Goal: Find specific page/section: Find specific page/section

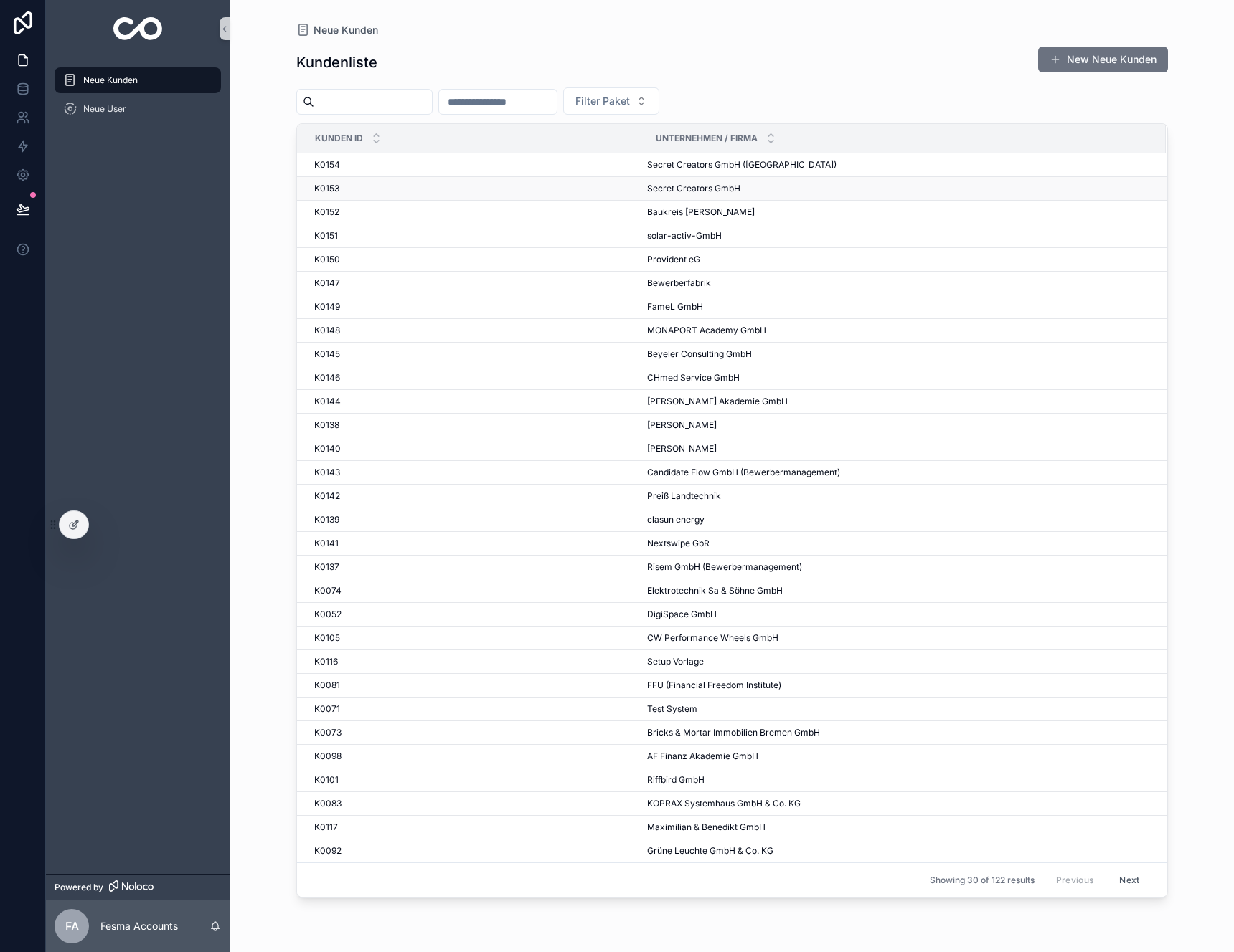
click at [421, 183] on div "K0153 K0153" at bounding box center [476, 188] width 324 height 11
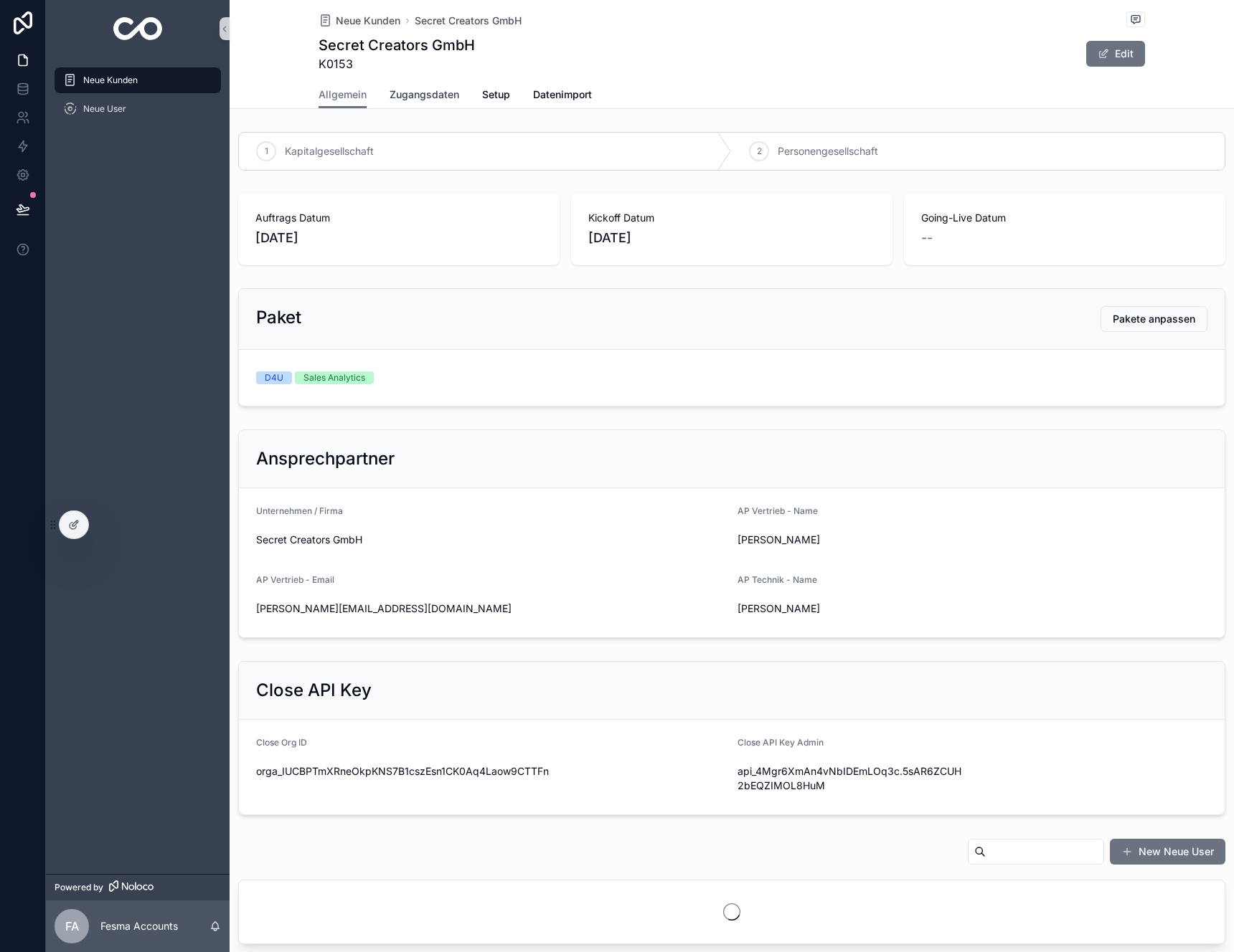
click at [426, 97] on span "Zugangsdaten" at bounding box center [424, 94] width 70 height 15
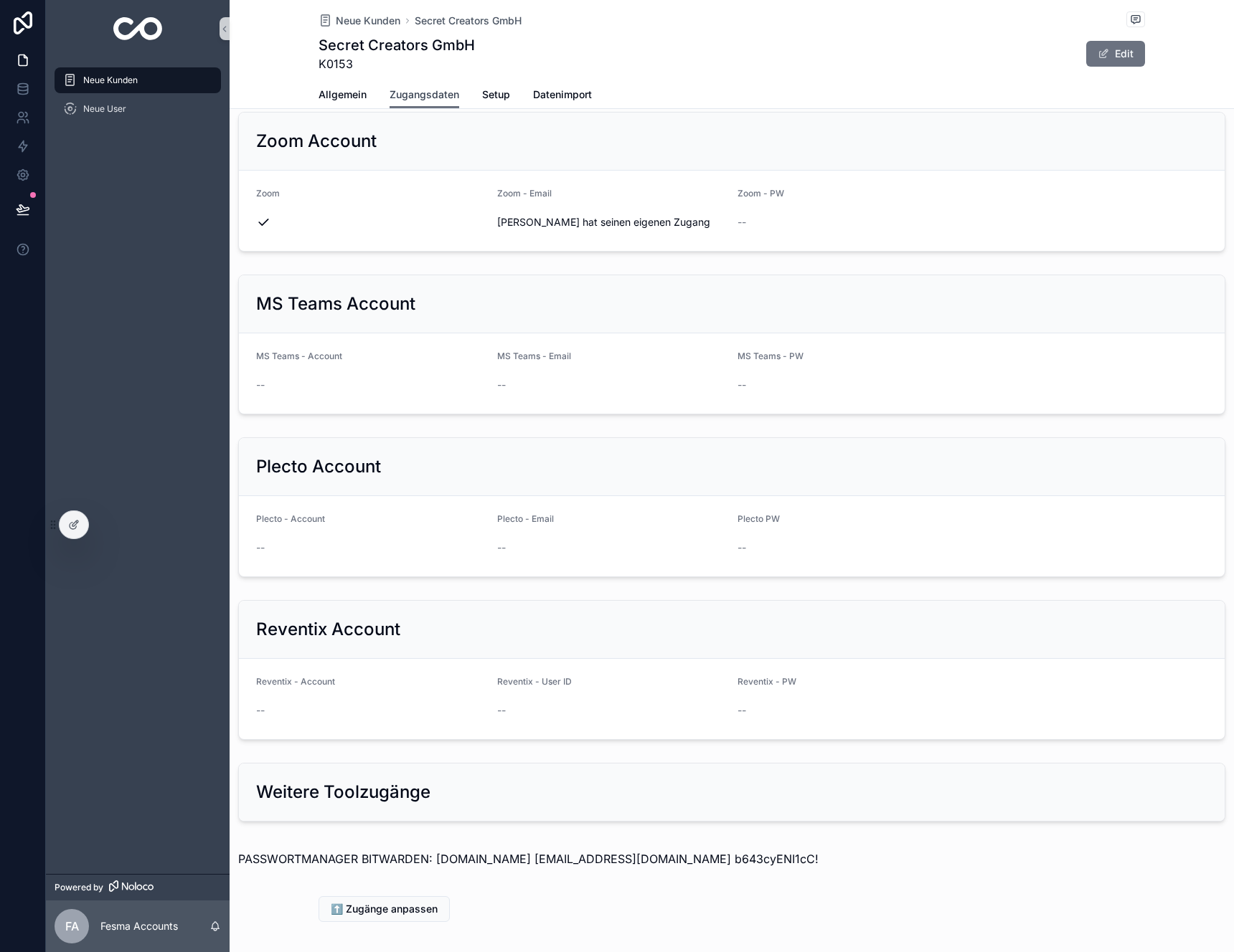
scroll to position [1107, 0]
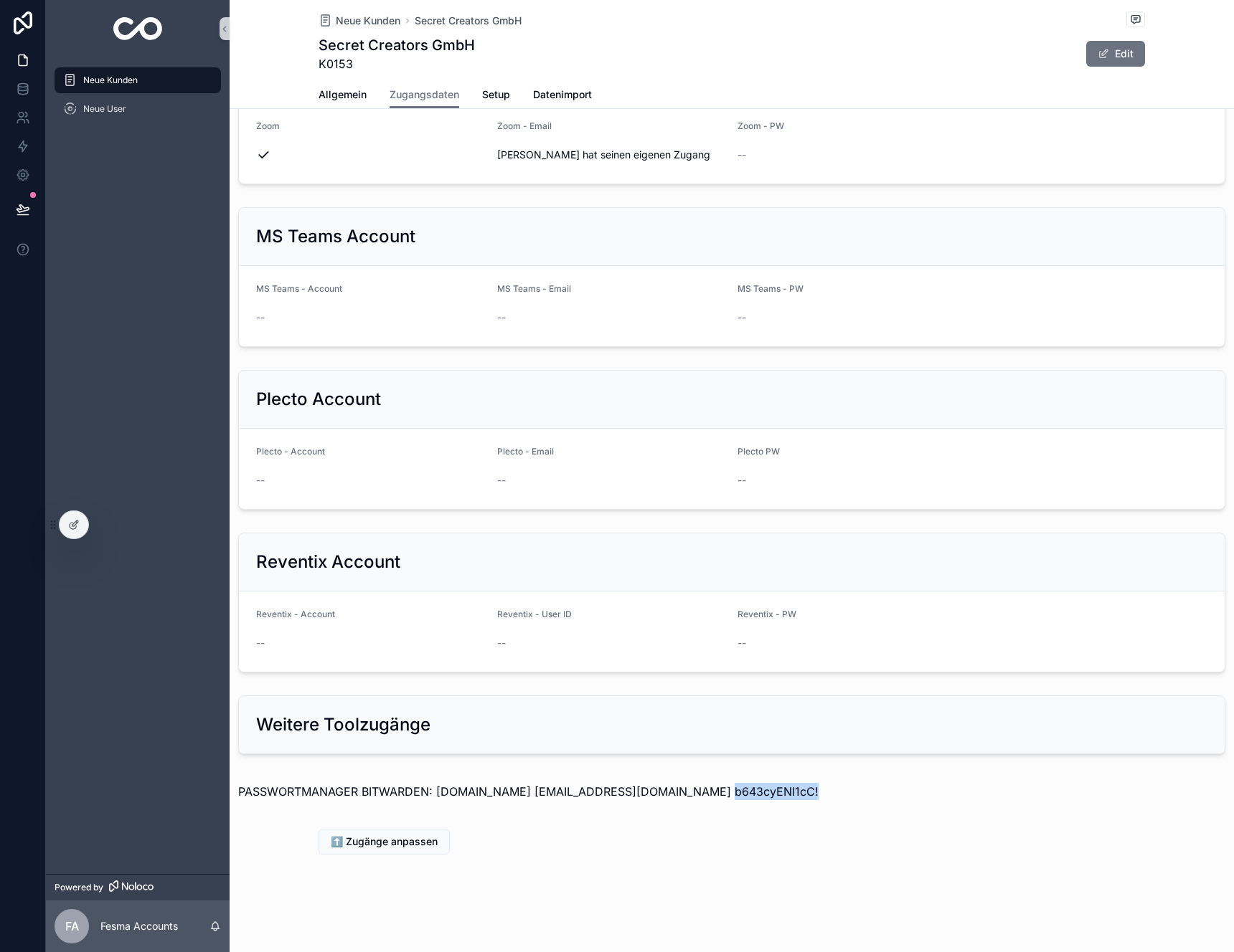
drag, startPoint x: 785, startPoint y: 788, endPoint x: 692, endPoint y: 791, distance: 93.0
click at [692, 791] on p "PASSWORTMANAGER BITWARDEN: bitwarden.secret-data.de support@10xcrm.de b643cyENI…" at bounding box center [731, 791] width 987 height 18
copy p "b643cyENI1cC!"
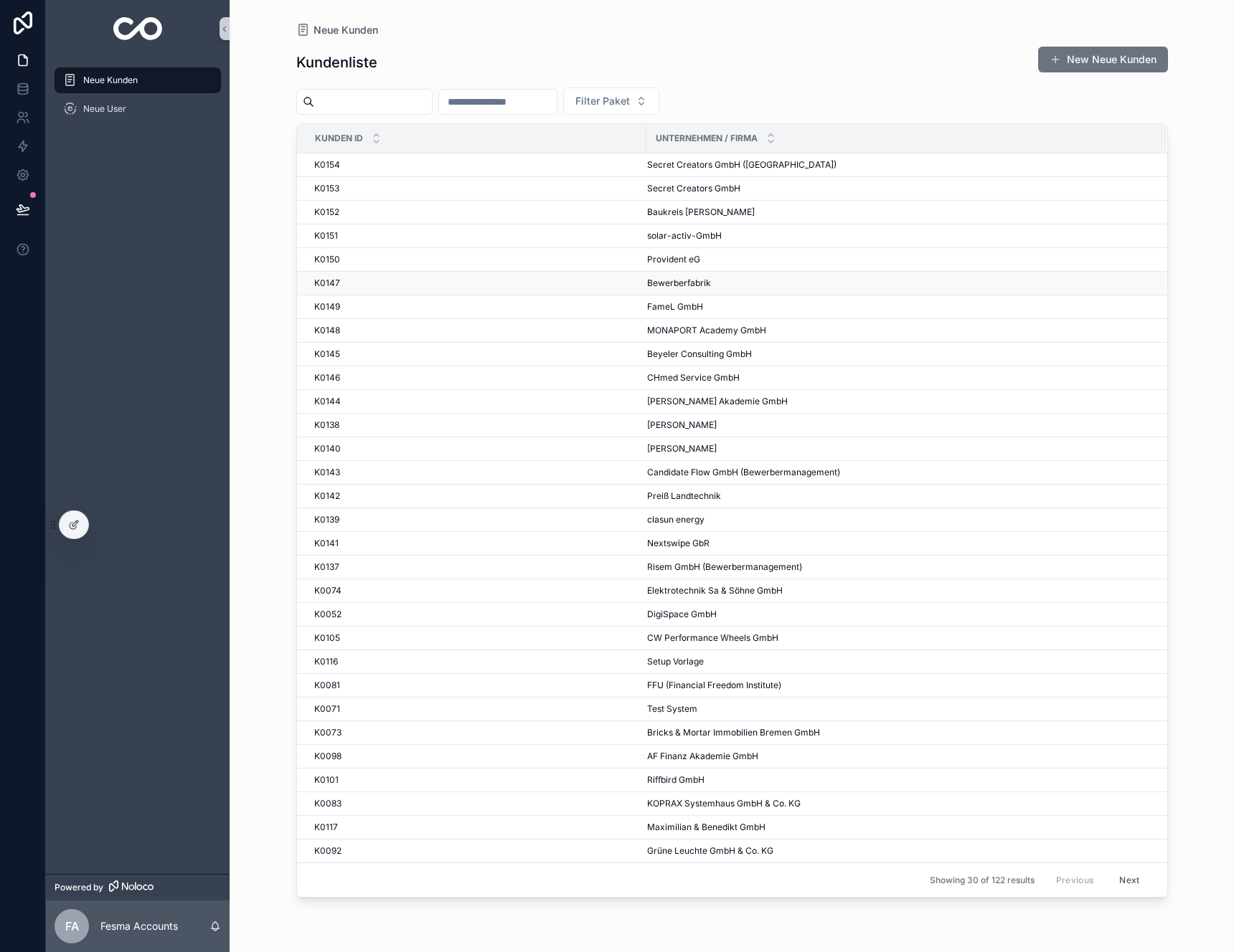
click at [477, 286] on div "K0147 K0147" at bounding box center [476, 283] width 324 height 11
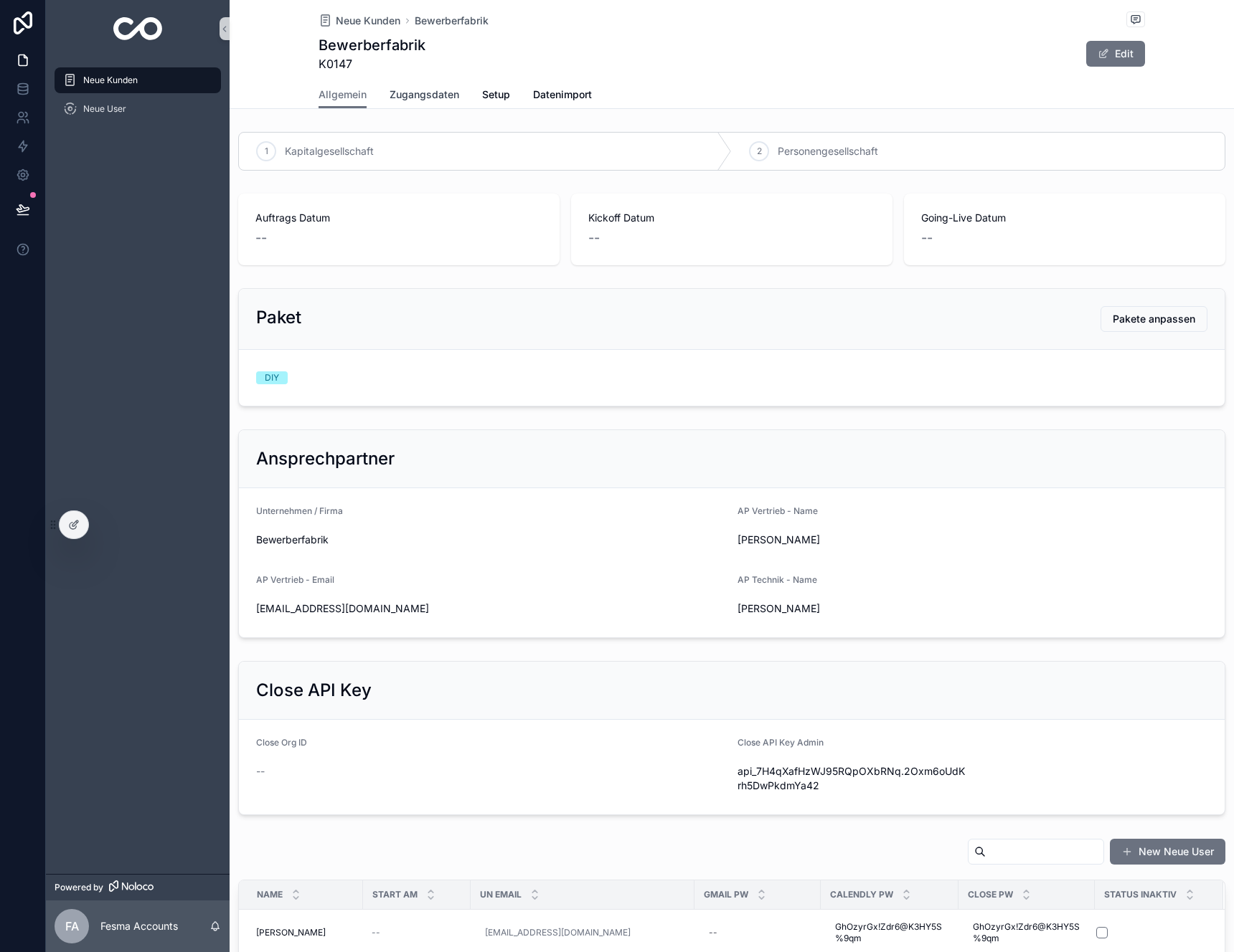
click at [442, 99] on span "Zugangsdaten" at bounding box center [424, 94] width 70 height 15
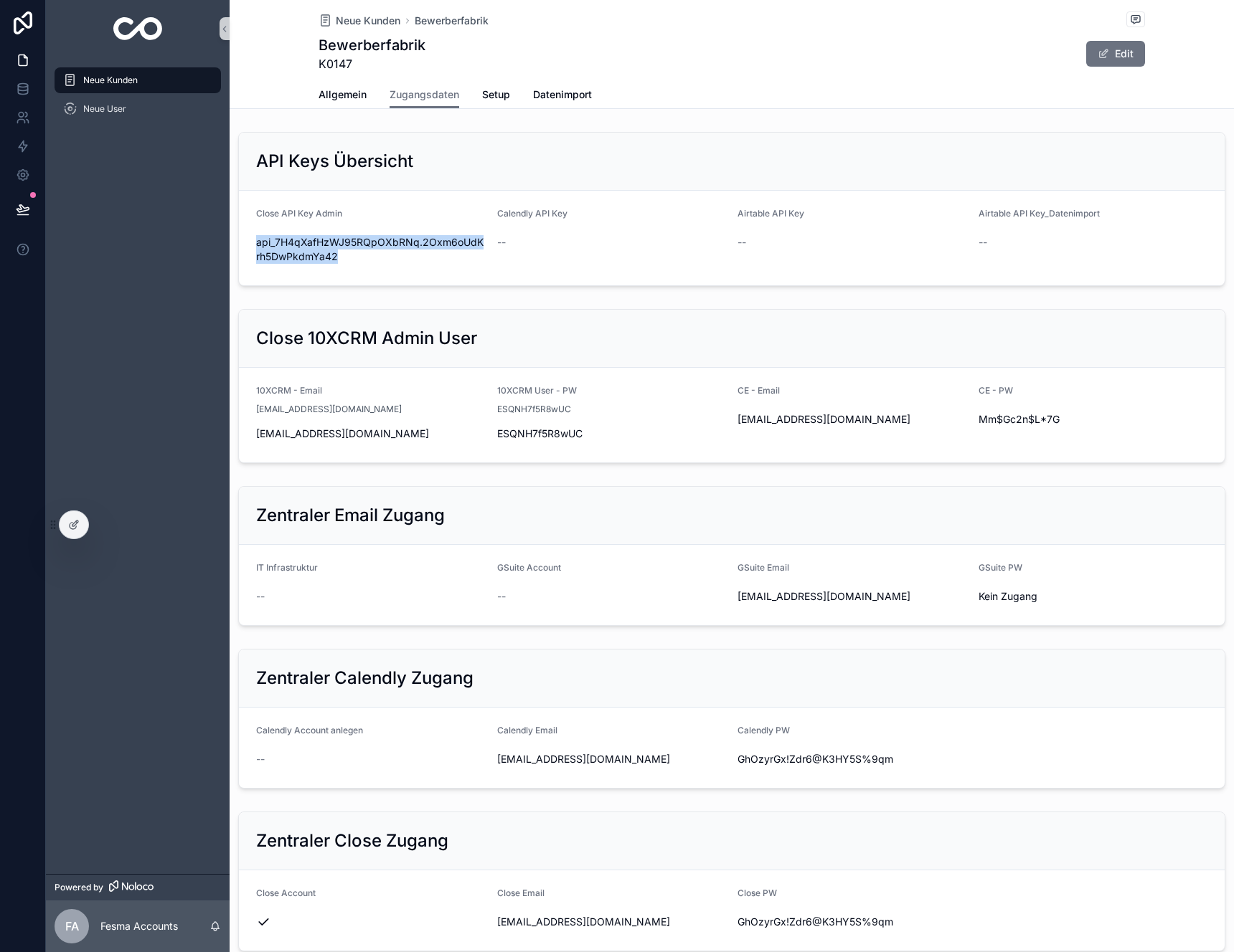
drag, startPoint x: 363, startPoint y: 274, endPoint x: 254, endPoint y: 237, distance: 115.1
click at [254, 237] on form "Close API Key Admin api_7H4qXafHzWJ95RQpOXbRNq.2Oxm6oUdKrh5DwPkdmYa42 Calendly …" at bounding box center [731, 238] width 985 height 95
copy span "api_7H4qXafHzWJ95RQpOXbRNq.2Oxm6oUdKrh5DwPkdmYa42"
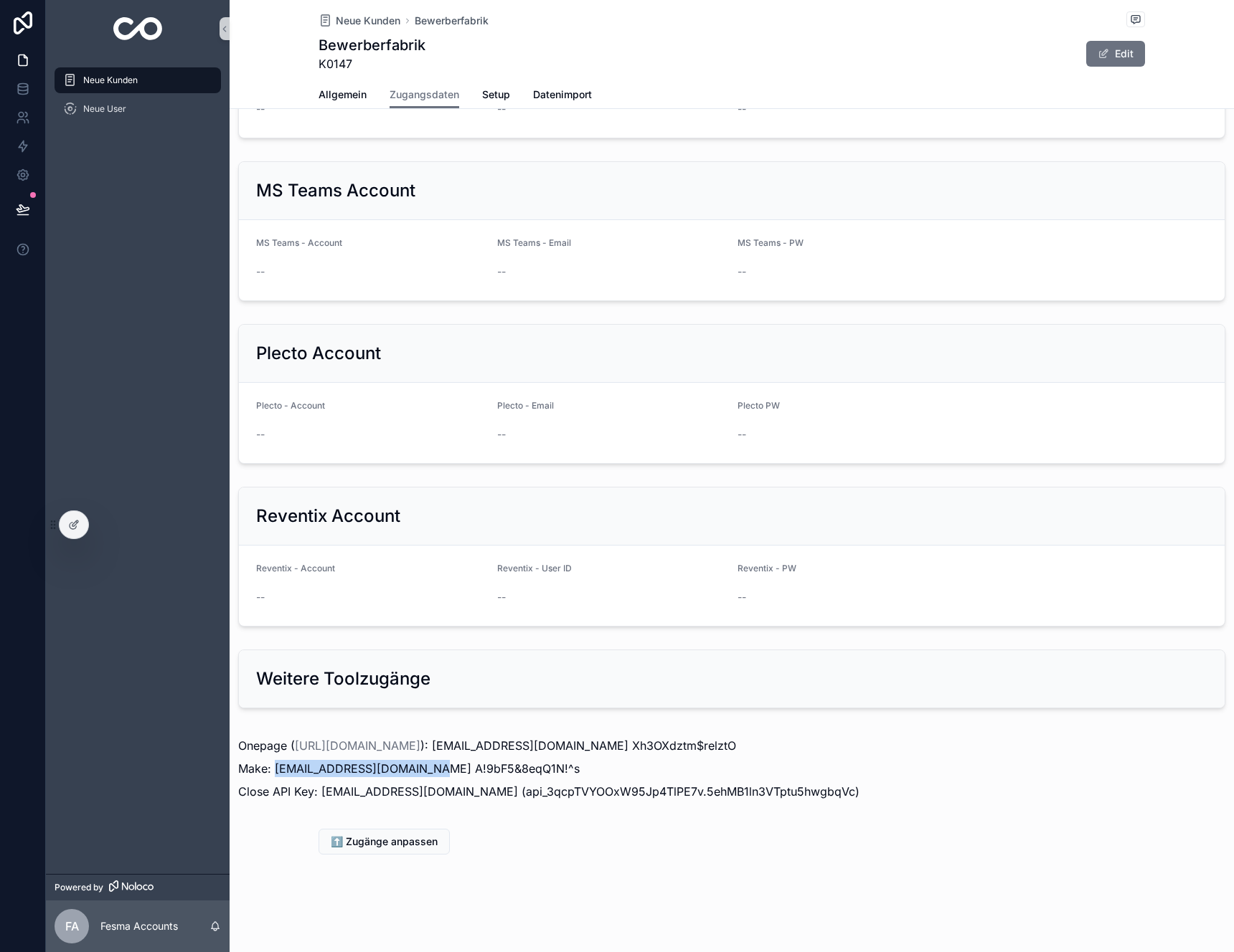
drag, startPoint x: 425, startPoint y: 765, endPoint x: 275, endPoint y: 774, distance: 150.3
click at [275, 774] on p "Make: [EMAIL_ADDRESS][DOMAIN_NAME] A!9bF5&8eqQ1N!^s" at bounding box center [731, 768] width 987 height 18
copy p "[EMAIL_ADDRESS][DOMAIN_NAME]"
drag, startPoint x: 558, startPoint y: 771, endPoint x: 431, endPoint y: 768, distance: 127.0
click at [431, 768] on p "Make: [EMAIL_ADDRESS][DOMAIN_NAME] A!9bF5&8eqQ1N!^s" at bounding box center [731, 768] width 987 height 18
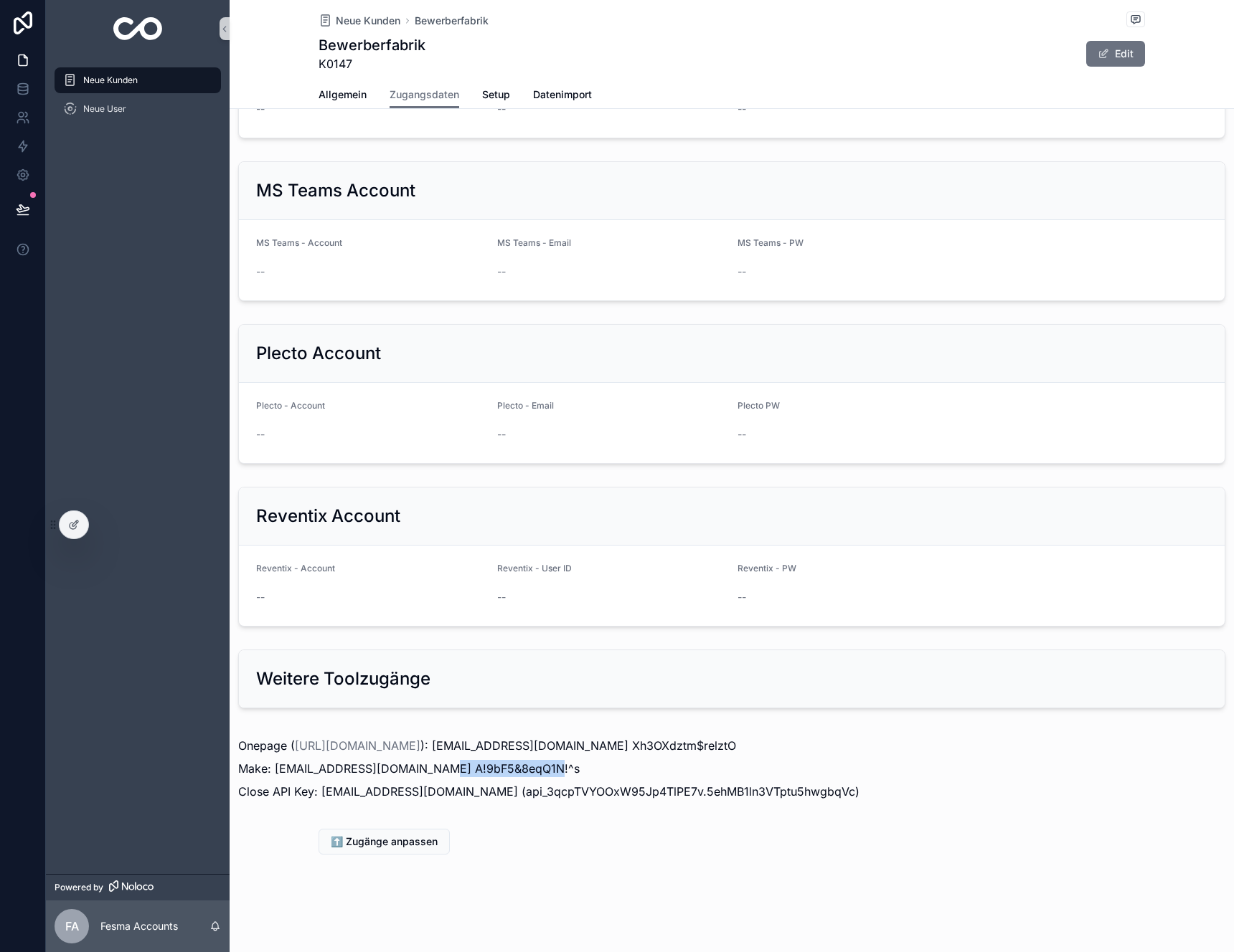
copy p "A!9bF5&8eqQ1N!^s"
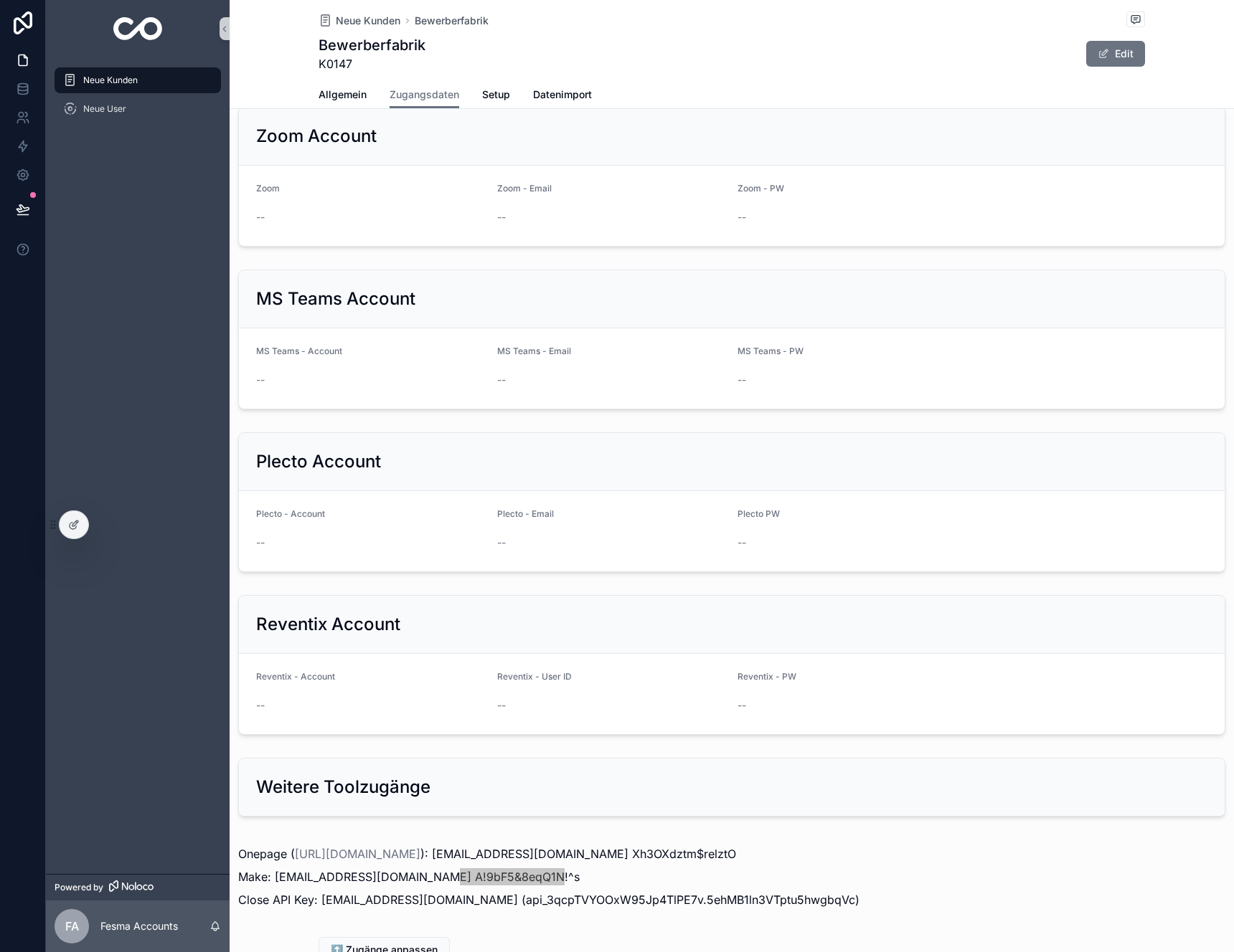
scroll to position [711, 0]
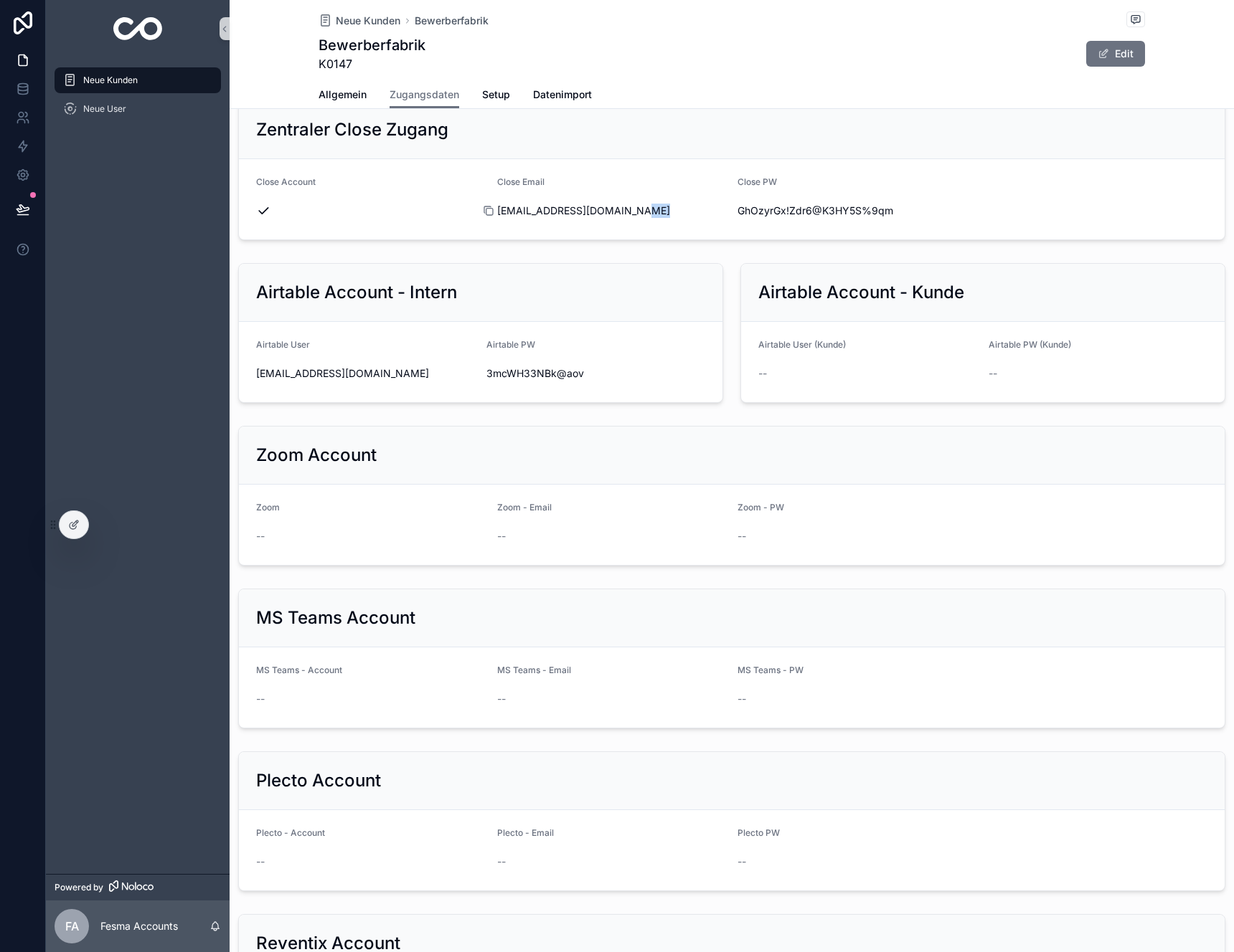
drag, startPoint x: 656, startPoint y: 215, endPoint x: 497, endPoint y: 210, distance: 159.1
click at [497, 210] on div "[EMAIL_ADDRESS][DOMAIN_NAME]" at bounding box center [612, 210] width 230 height 15
click at [488, 210] on icon "scrollable content" at bounding box center [488, 210] width 11 height 11
click at [782, 210] on span "GhOzyrGx!Zdr6@K3HY5S%9qm" at bounding box center [852, 210] width 230 height 15
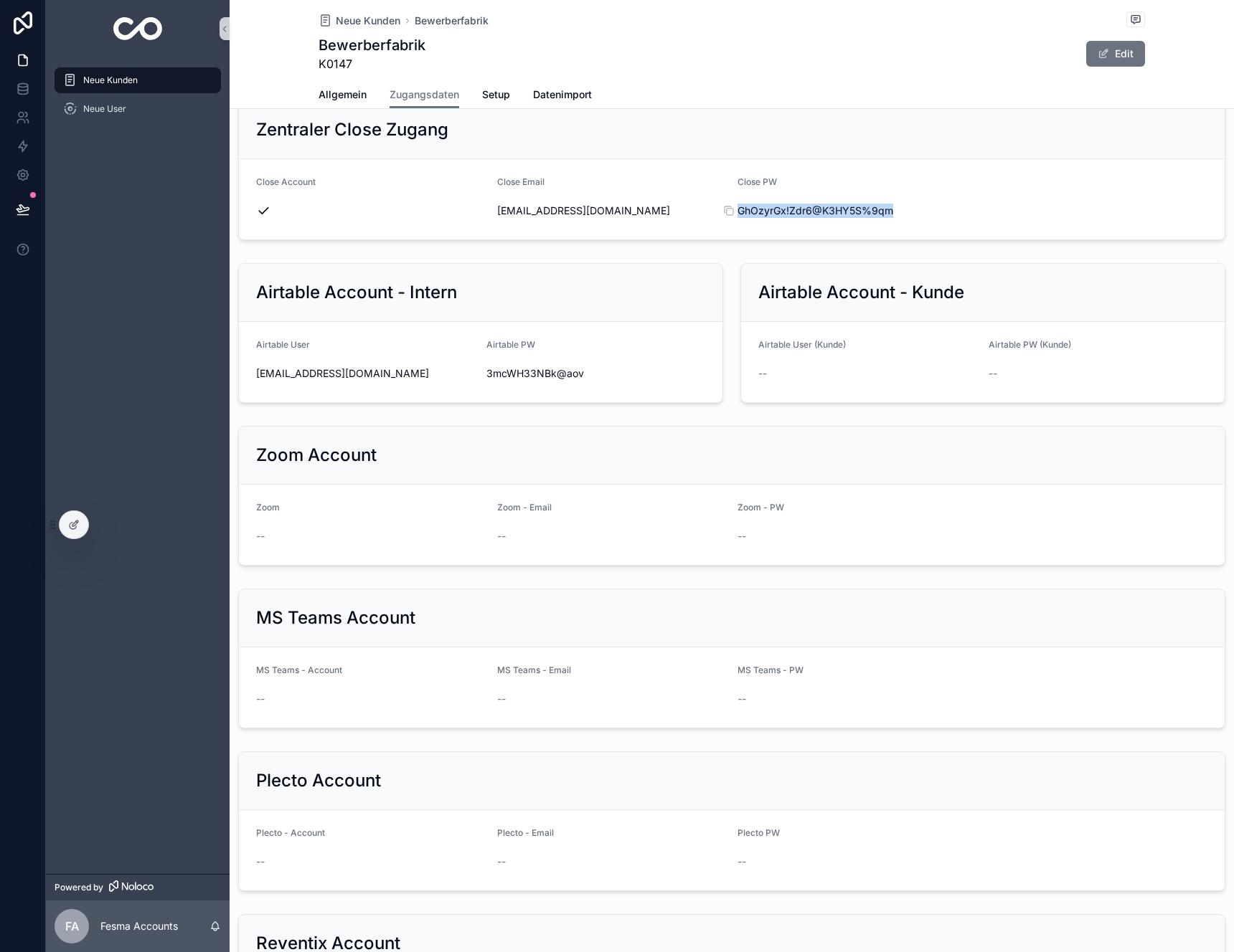
click at [782, 210] on span "GhOzyrGx!Zdr6@K3HY5S%9qm" at bounding box center [852, 210] width 230 height 15
copy div "GhOzyrGx!Zdr6@K3HY5S%9qm"
